Goal: Task Accomplishment & Management: Use online tool/utility

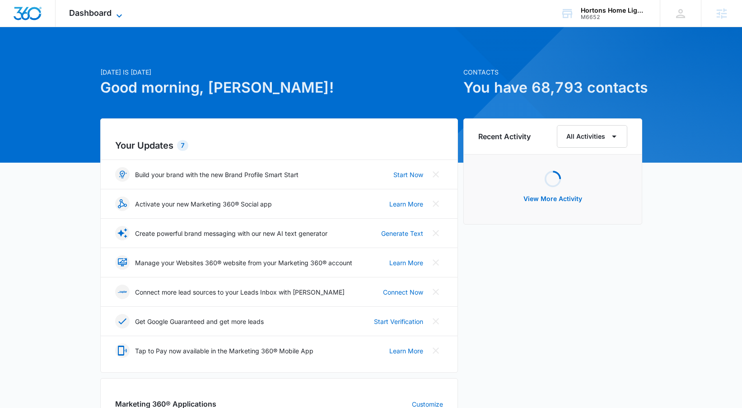
click at [101, 17] on span "Dashboard" at bounding box center [90, 12] width 42 height 9
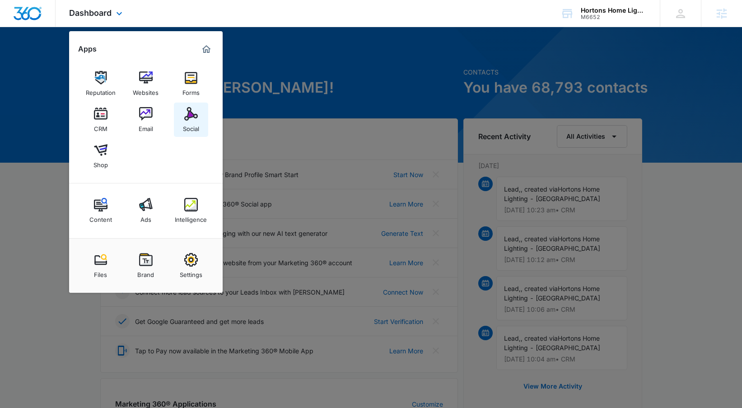
click at [178, 116] on link "Social" at bounding box center [191, 119] width 34 height 34
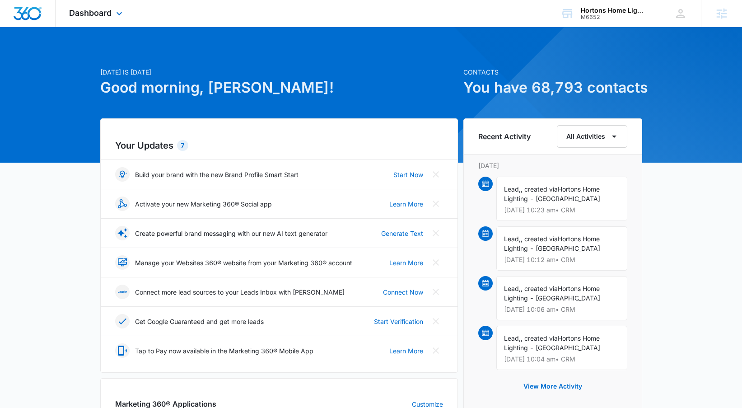
click at [119, 20] on div "Dashboard Apps Reputation Websites Forms CRM Email Social Shop Content Ads Inte…" at bounding box center [97, 13] width 83 height 27
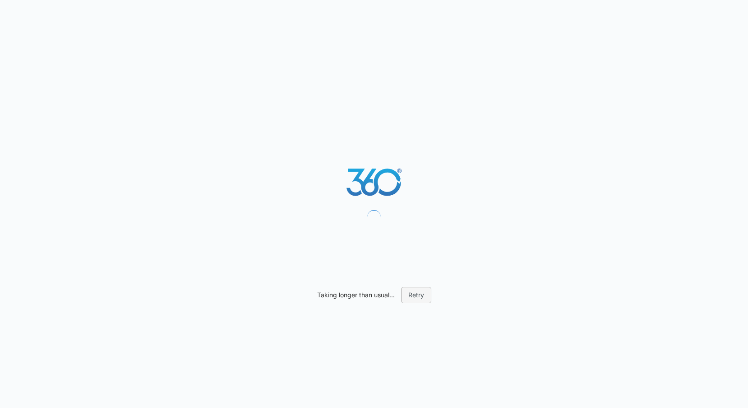
click at [413, 292] on button "Retry" at bounding box center [416, 295] width 30 height 16
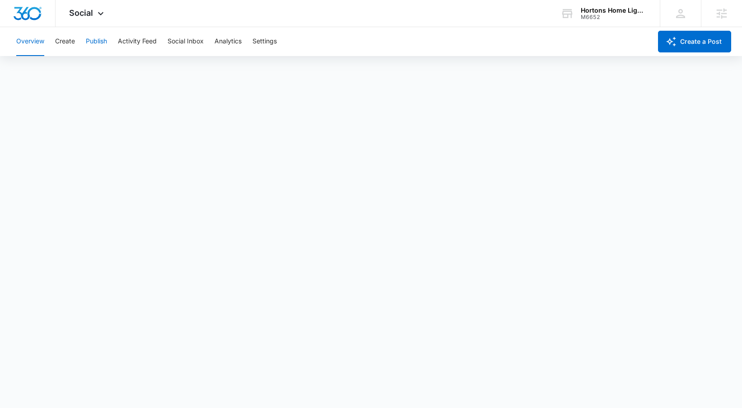
click at [91, 42] on button "Publish" at bounding box center [96, 41] width 21 height 29
click at [73, 67] on button "Schedules" at bounding box center [69, 68] width 31 height 25
click at [33, 73] on button "Calendar" at bounding box center [29, 68] width 27 height 25
